Goal: Task Accomplishment & Management: Use online tool/utility

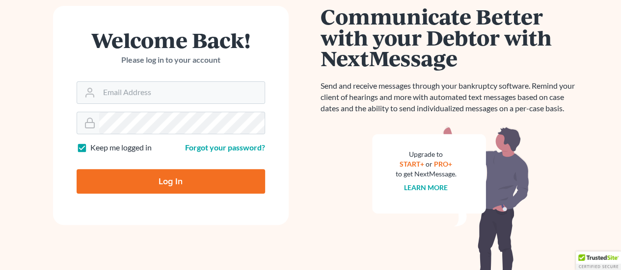
scroll to position [147, 0]
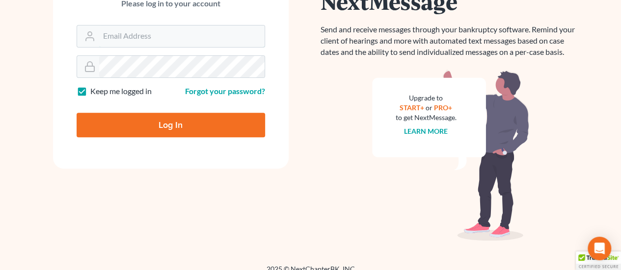
type input "[EMAIL_ADDRESS][DOMAIN_NAME]"
click at [207, 123] on input "Log In" at bounding box center [171, 125] width 188 height 25
type input "Thinking..."
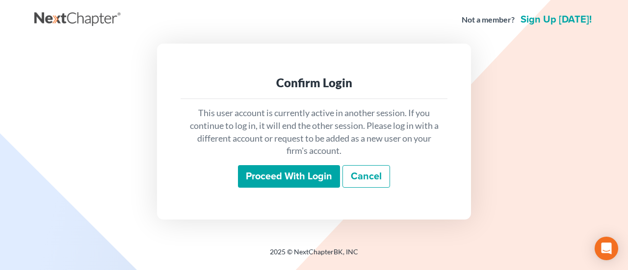
click at [285, 172] on input "Proceed with login" at bounding box center [289, 176] width 102 height 23
